Goal: Task Accomplishment & Management: Complete application form

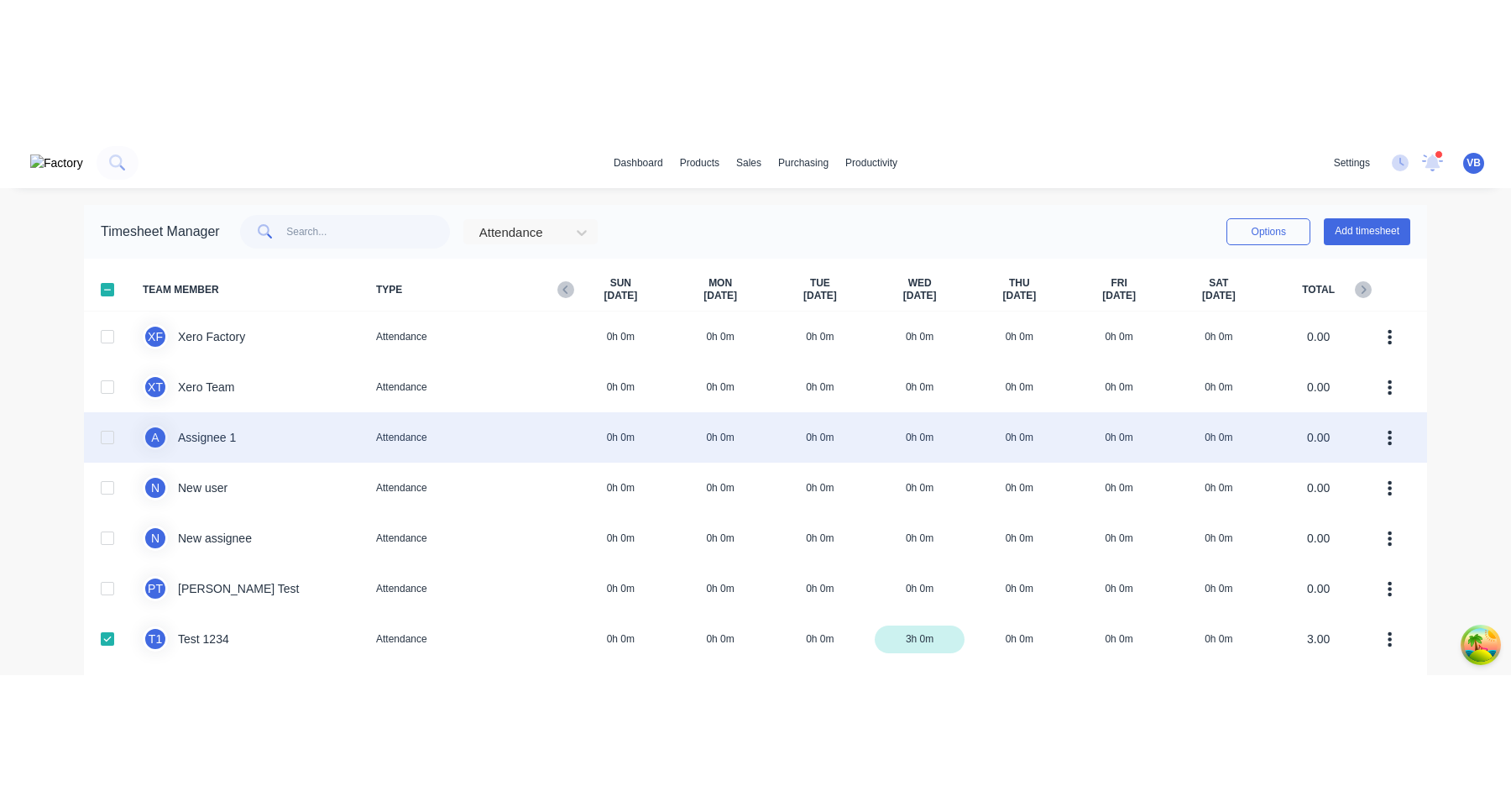
scroll to position [67, 0]
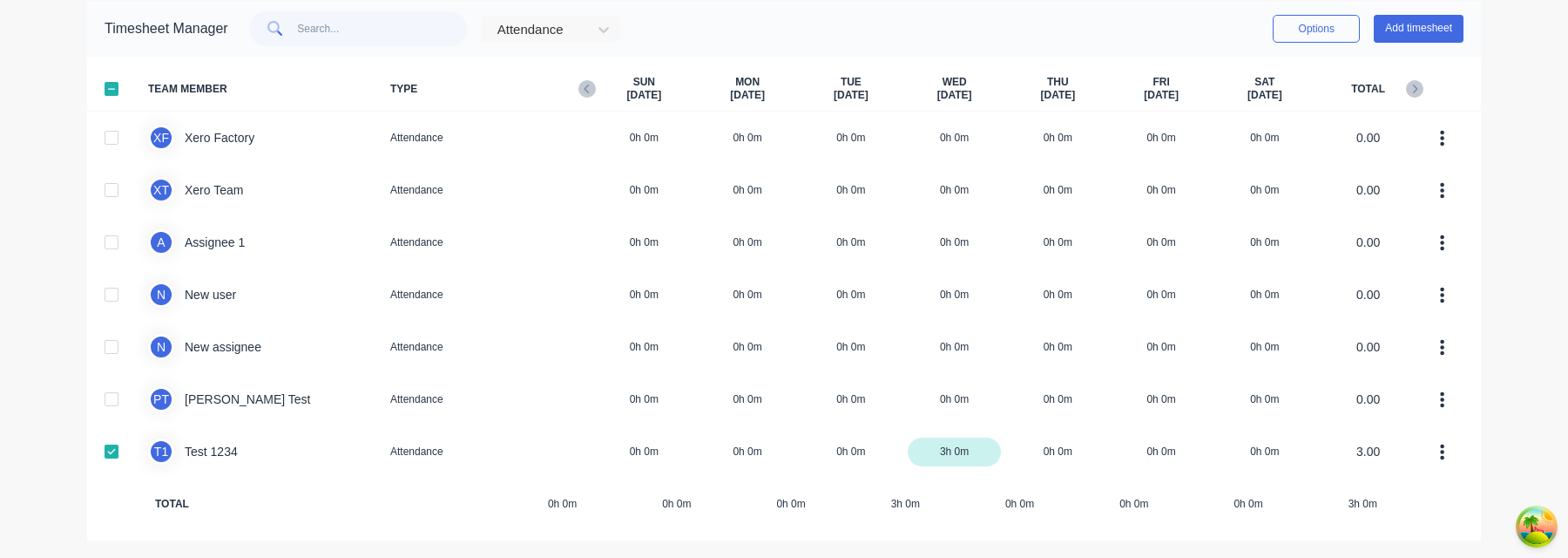
click at [115, 86] on div at bounding box center [111, 88] width 35 height 35
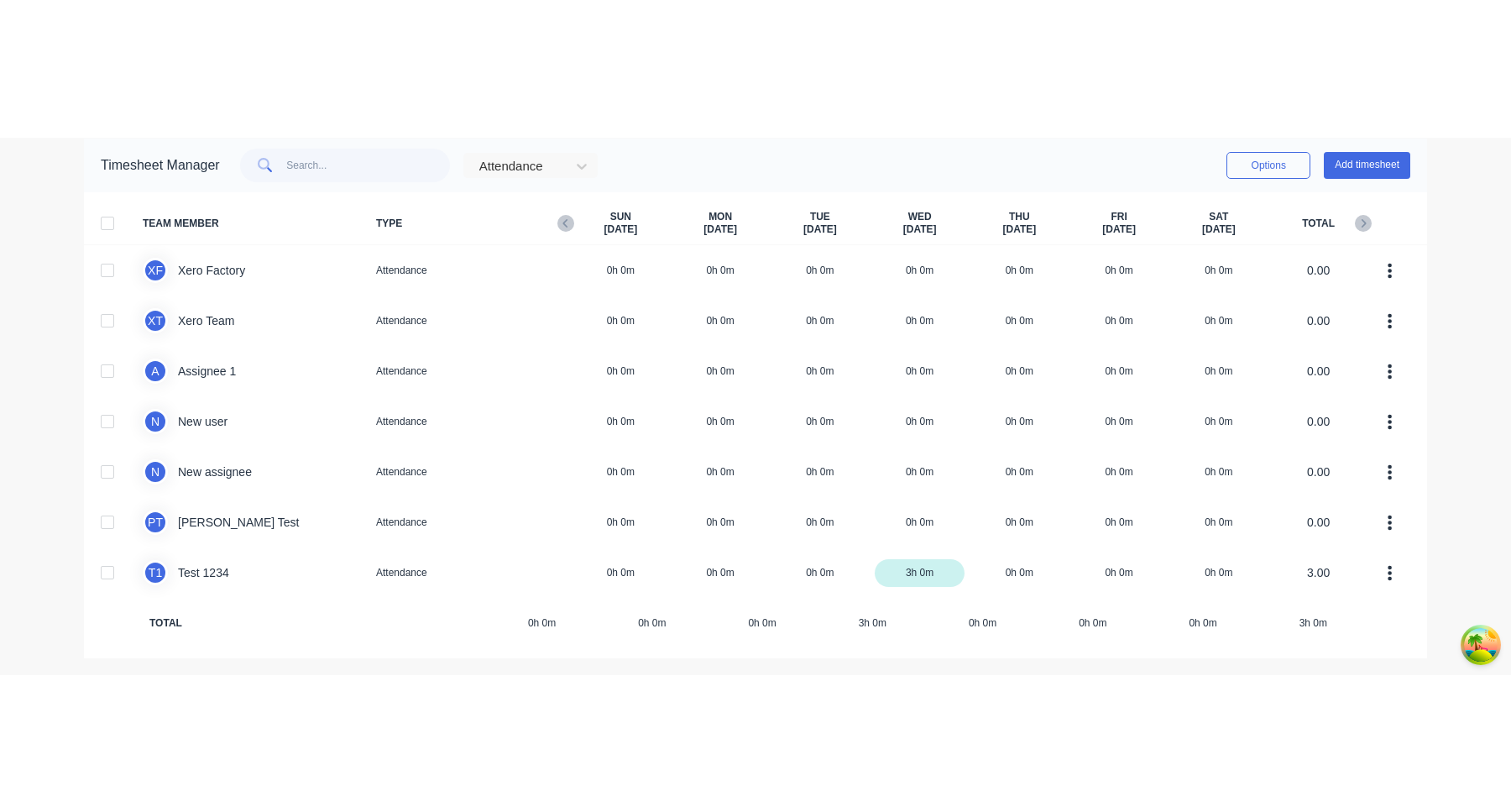
scroll to position [0, 0]
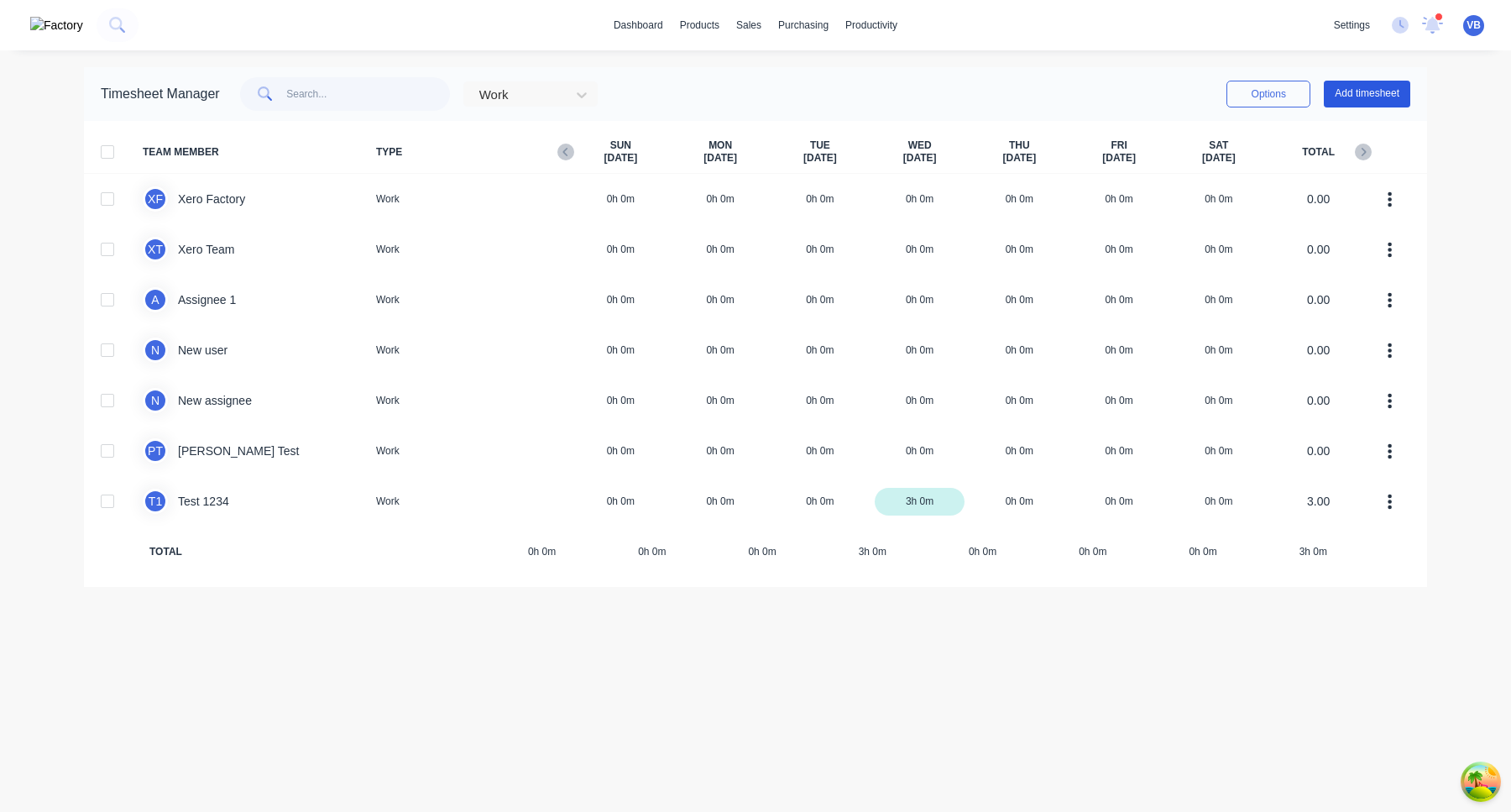
click at [1348, 95] on button "Add timesheet" at bounding box center [1367, 93] width 87 height 26
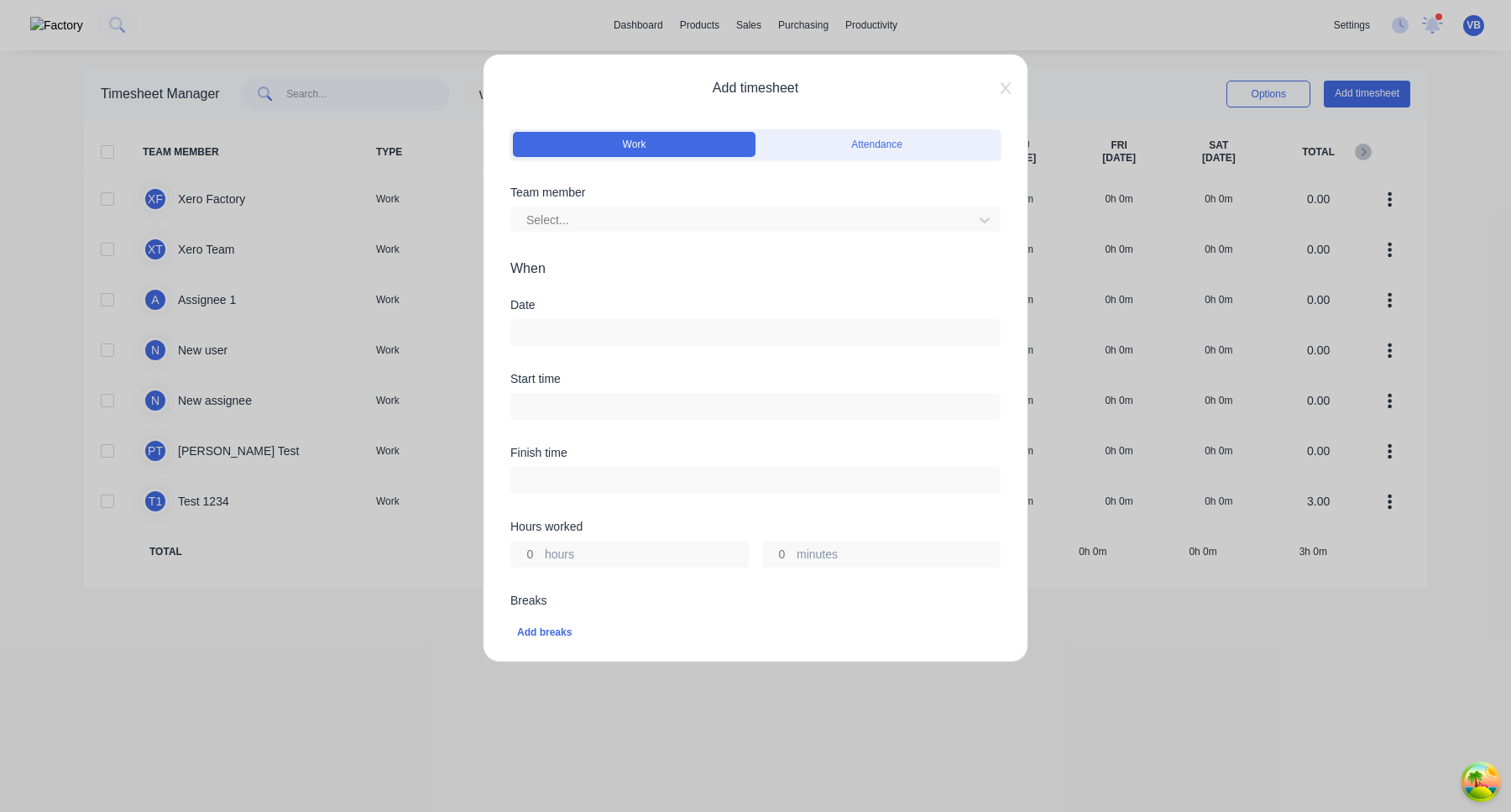
click at [640, 334] on input at bounding box center [756, 333] width 489 height 26
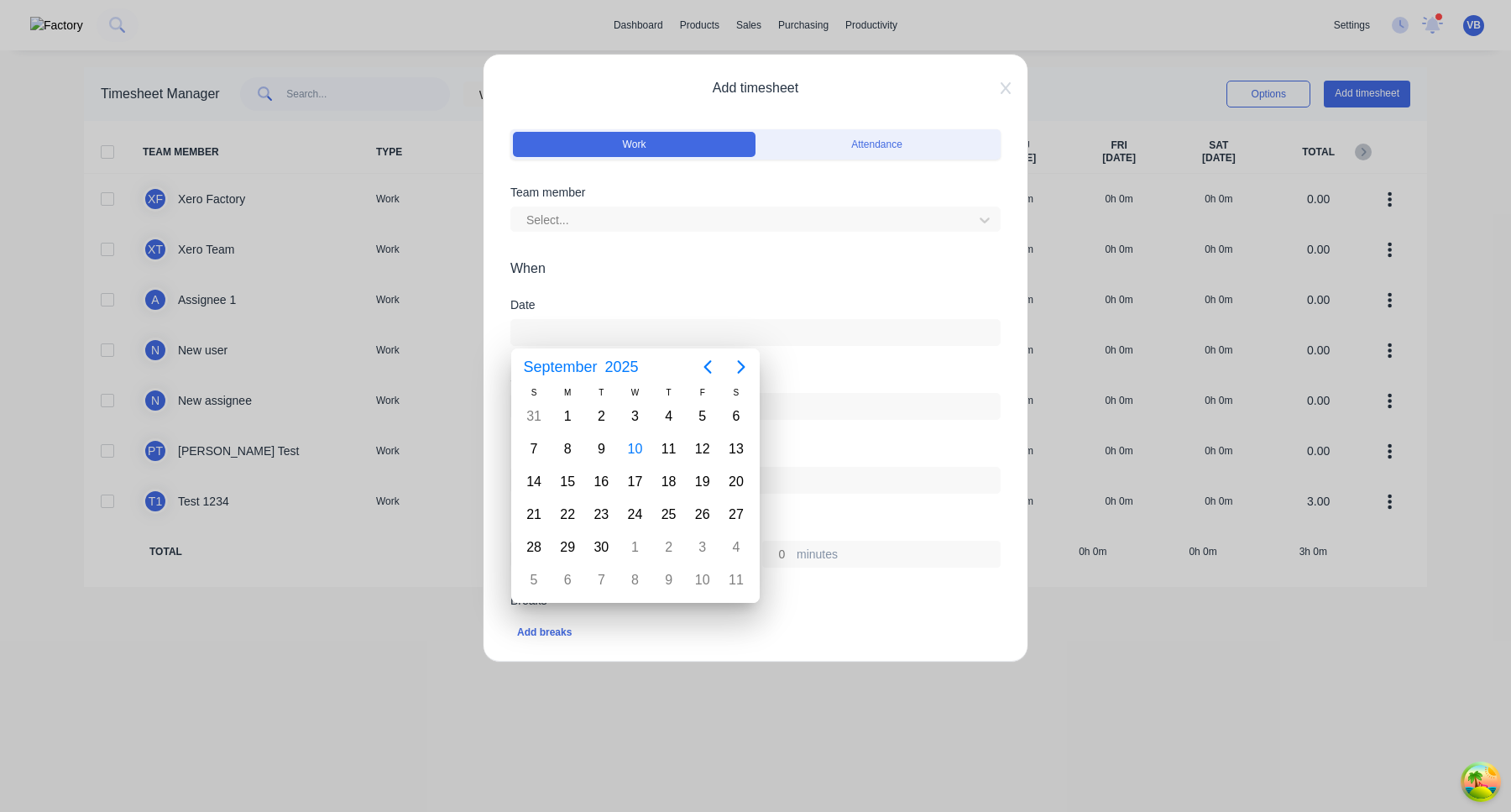
click at [835, 290] on form "Work Attendance Team member Select... When Date Start time Finish time Hours wo…" at bounding box center [755, 640] width 490 height 1030
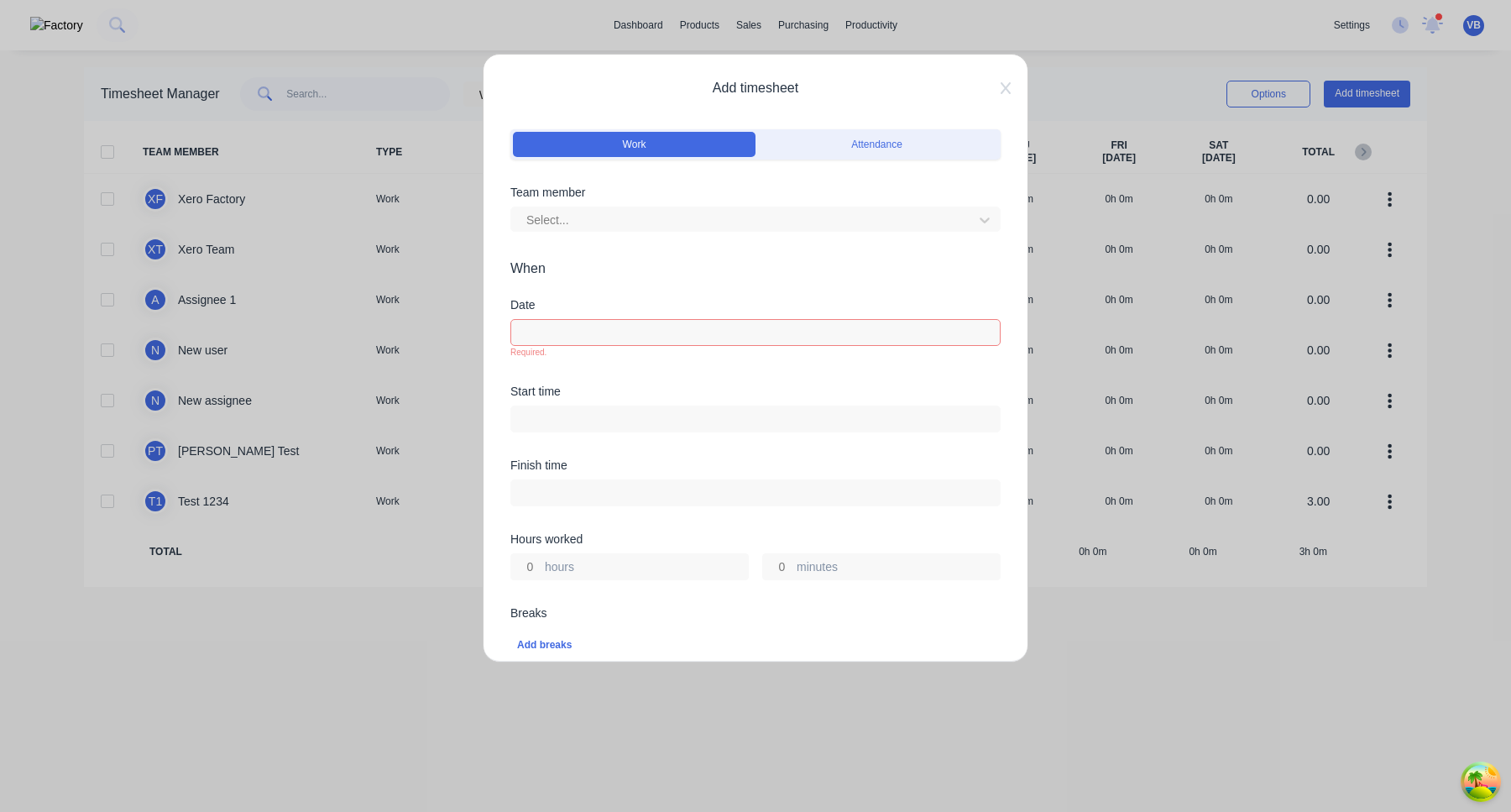
click at [766, 422] on input at bounding box center [756, 419] width 489 height 26
type input "09:31 AM"
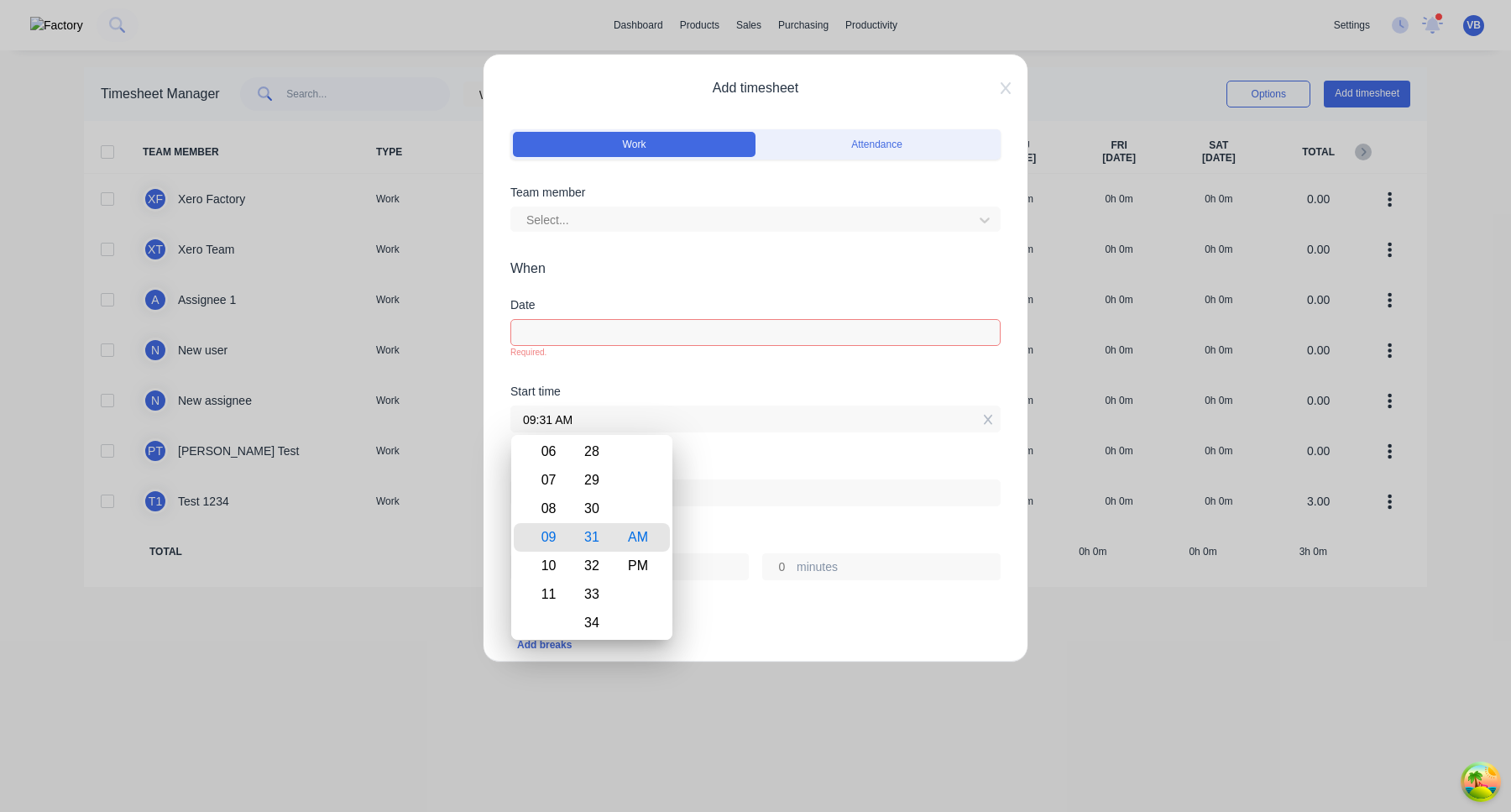
click at [718, 476] on div at bounding box center [755, 491] width 490 height 31
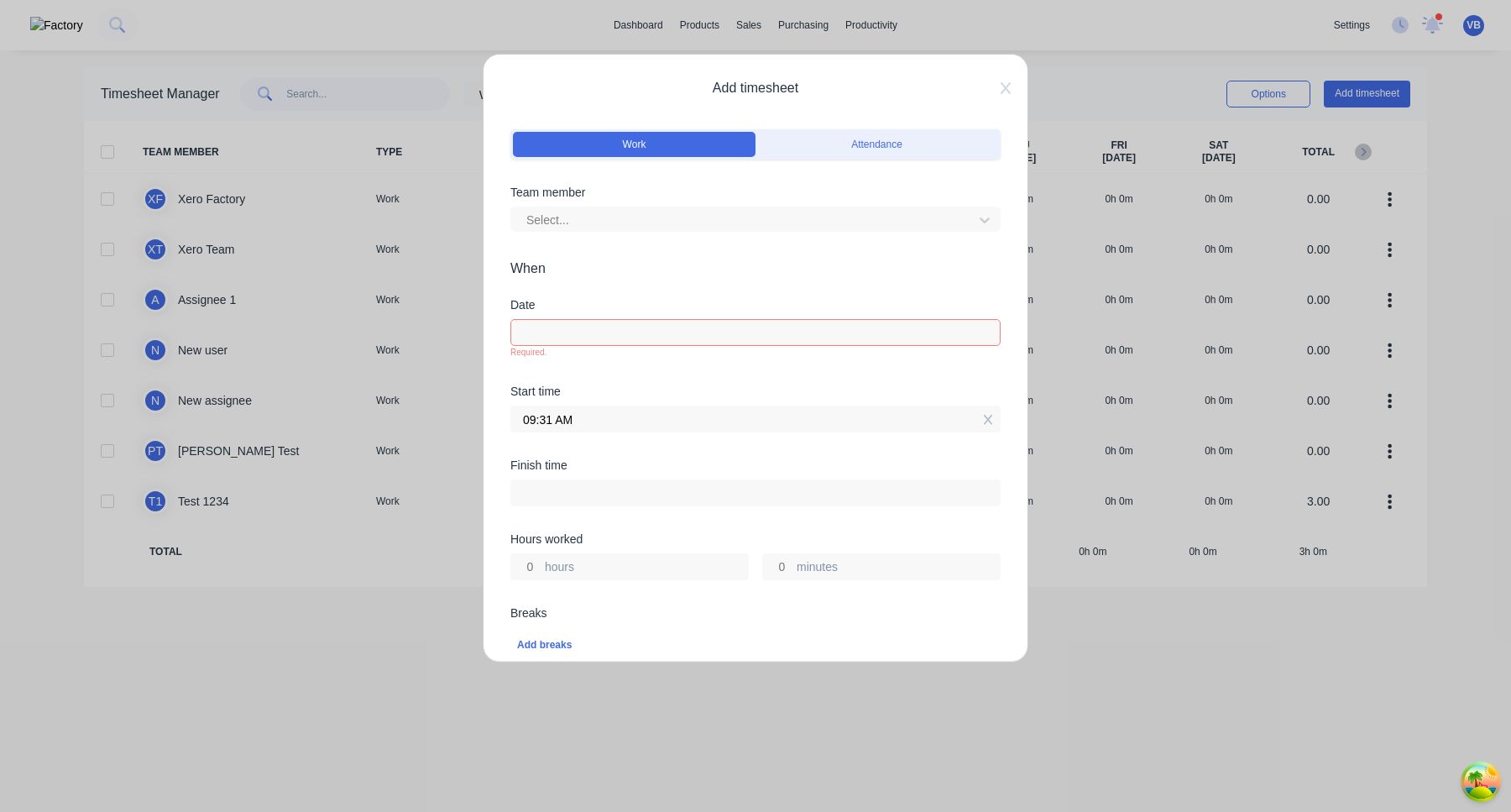
click at [620, 505] on label at bounding box center [755, 492] width 490 height 26
click at [620, 505] on input at bounding box center [756, 493] width 489 height 26
type input "09:31 AM"
type input "0"
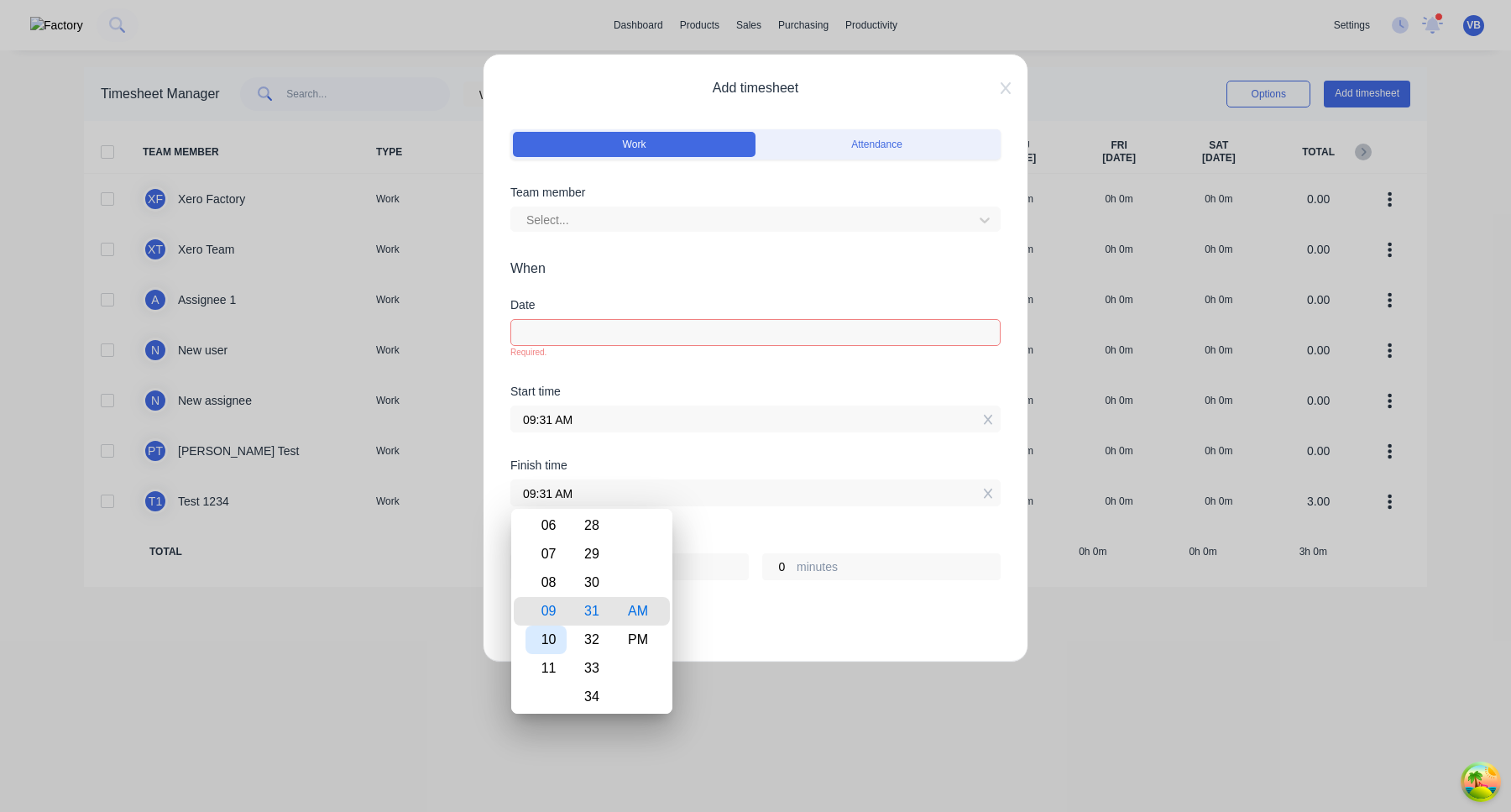
click at [537, 637] on div "10" at bounding box center [546, 640] width 41 height 28
type input "10:31 AM"
type input "1"
click at [748, 619] on div "Breaks Add breaks" at bounding box center [755, 634] width 490 height 56
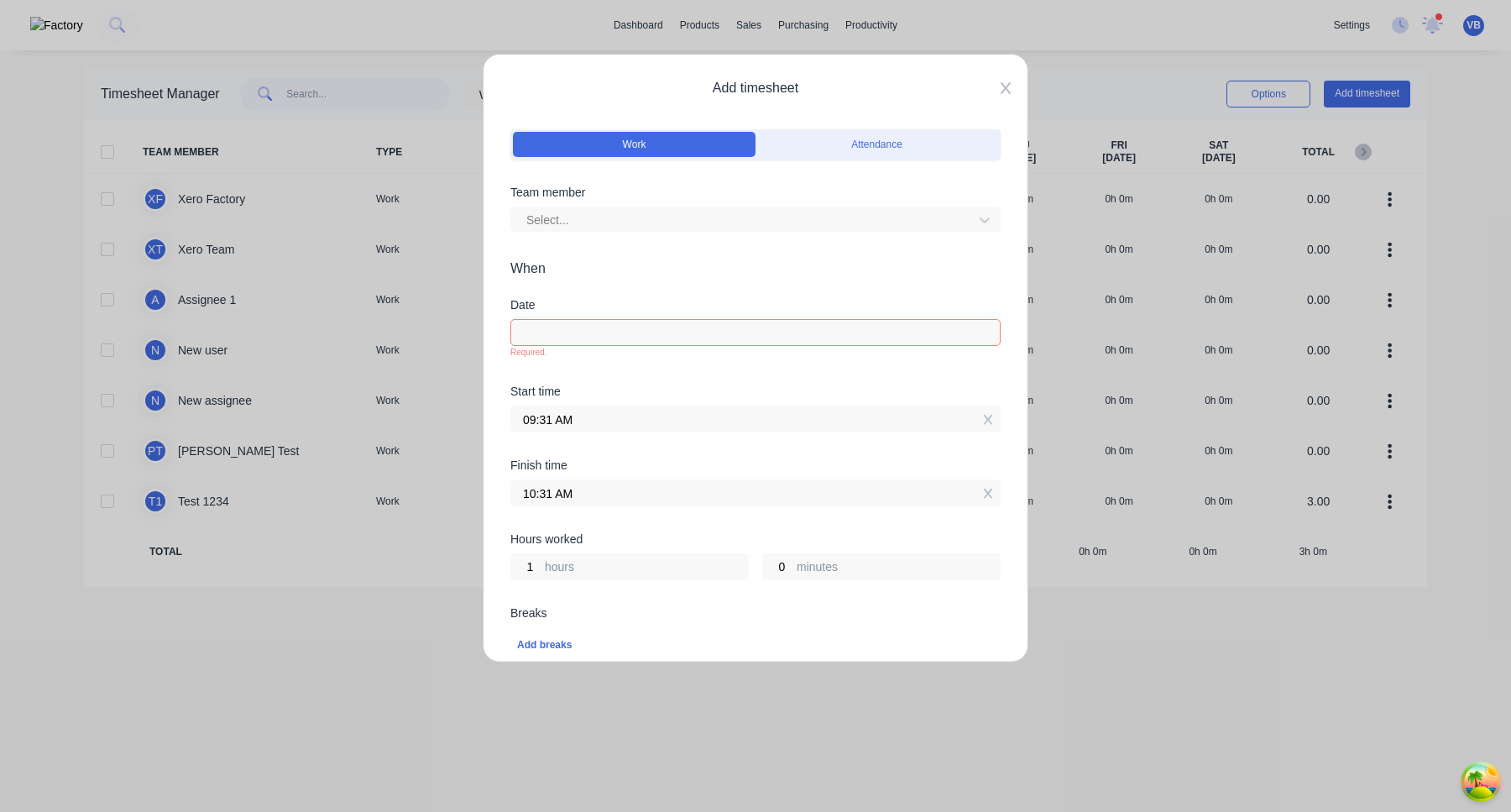
click at [1006, 91] on icon at bounding box center [1006, 88] width 10 height 14
